Goal: Information Seeking & Learning: Find specific fact

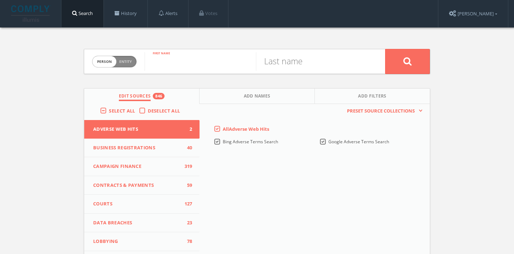
click at [155, 62] on input "text" at bounding box center [200, 61] width 111 height 19
click at [279, 58] on input "text" at bounding box center [311, 61] width 111 height 19
paste input "[PERSON_NAME]"
click at [265, 65] on input "[PERSON_NAME]" at bounding box center [311, 61] width 111 height 19
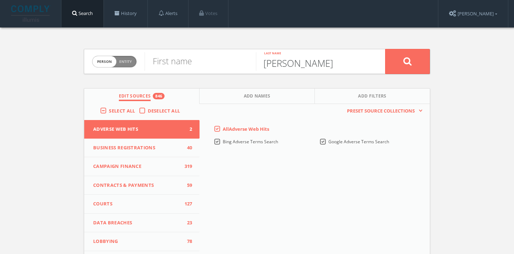
type input "[PERSON_NAME]"
click at [205, 66] on input "text" at bounding box center [200, 61] width 111 height 19
paste input "[PERSON_NAME]"
type input "[PERSON_NAME]"
click at [269, 63] on input "[PERSON_NAME]" at bounding box center [311, 61] width 111 height 19
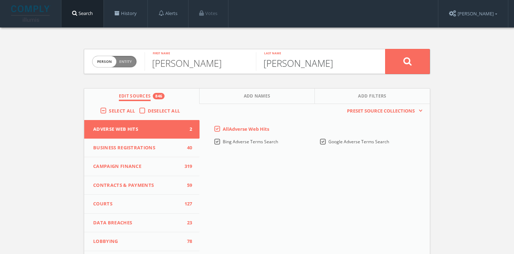
click at [269, 63] on input "[PERSON_NAME]" at bounding box center [311, 61] width 111 height 19
type input "[PERSON_NAME]"
click at [385, 49] on button at bounding box center [407, 61] width 45 height 25
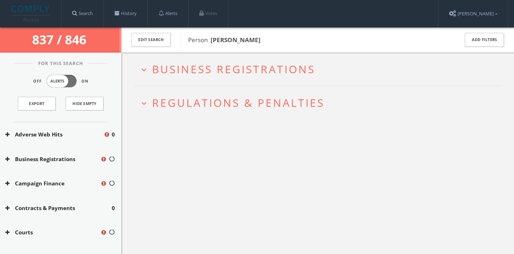
click at [186, 75] on span "Business Registrations" at bounding box center [233, 69] width 163 height 15
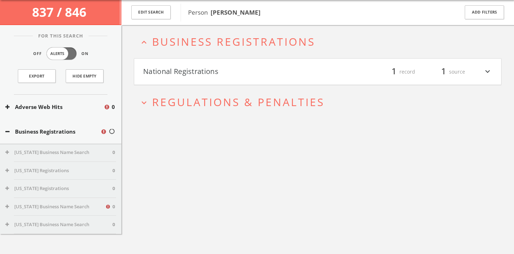
click at [186, 78] on h4 "National Registrations filter_list 1 record 1 source expand_more" at bounding box center [317, 72] width 367 height 26
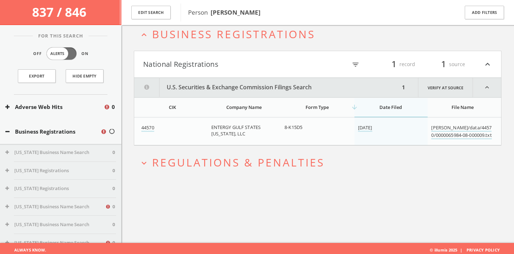
scroll to position [41, 0]
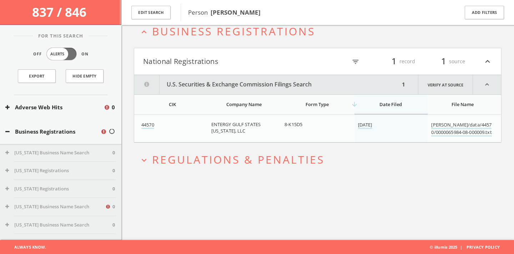
click at [201, 154] on span "Regulations & Penalties" at bounding box center [238, 159] width 173 height 15
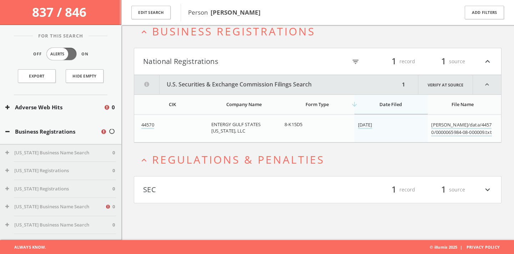
click at [200, 189] on button "SEC" at bounding box center [230, 190] width 175 height 12
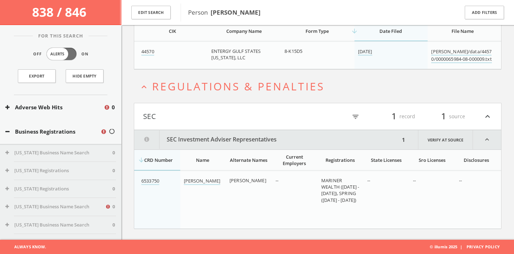
scroll to position [19, 0]
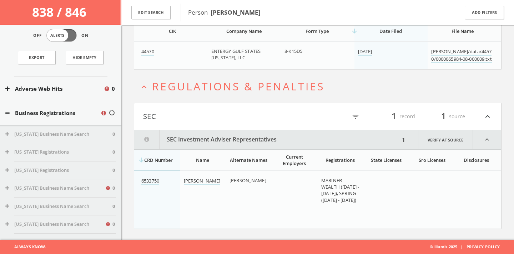
drag, startPoint x: 213, startPoint y: 196, endPoint x: 183, endPoint y: 179, distance: 34.7
click at [183, 179] on td "[PERSON_NAME]" at bounding box center [203, 200] width 46 height 58
copy link "[PERSON_NAME]"
click at [59, 115] on button "Business Registrations" at bounding box center [54, 113] width 98 height 8
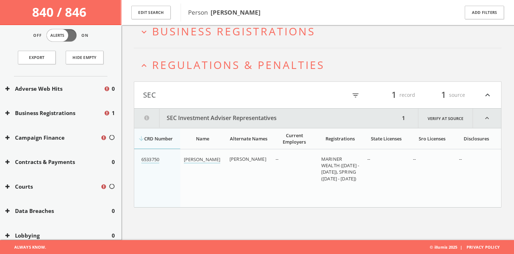
click at [233, 34] on span "Business Registrations" at bounding box center [233, 31] width 163 height 15
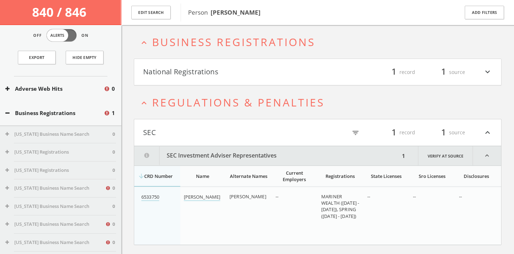
click at [208, 78] on h4 "National Registrations filter_list 1 record 1 source expand_more" at bounding box center [317, 72] width 367 height 26
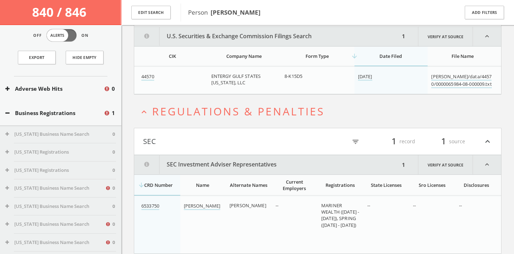
scroll to position [91, 0]
click at [48, 114] on button "Business Registrations" at bounding box center [54, 113] width 98 height 8
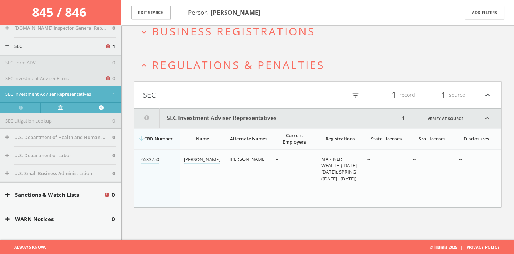
scroll to position [368, 0]
